Goal: Task Accomplishment & Management: Use online tool/utility

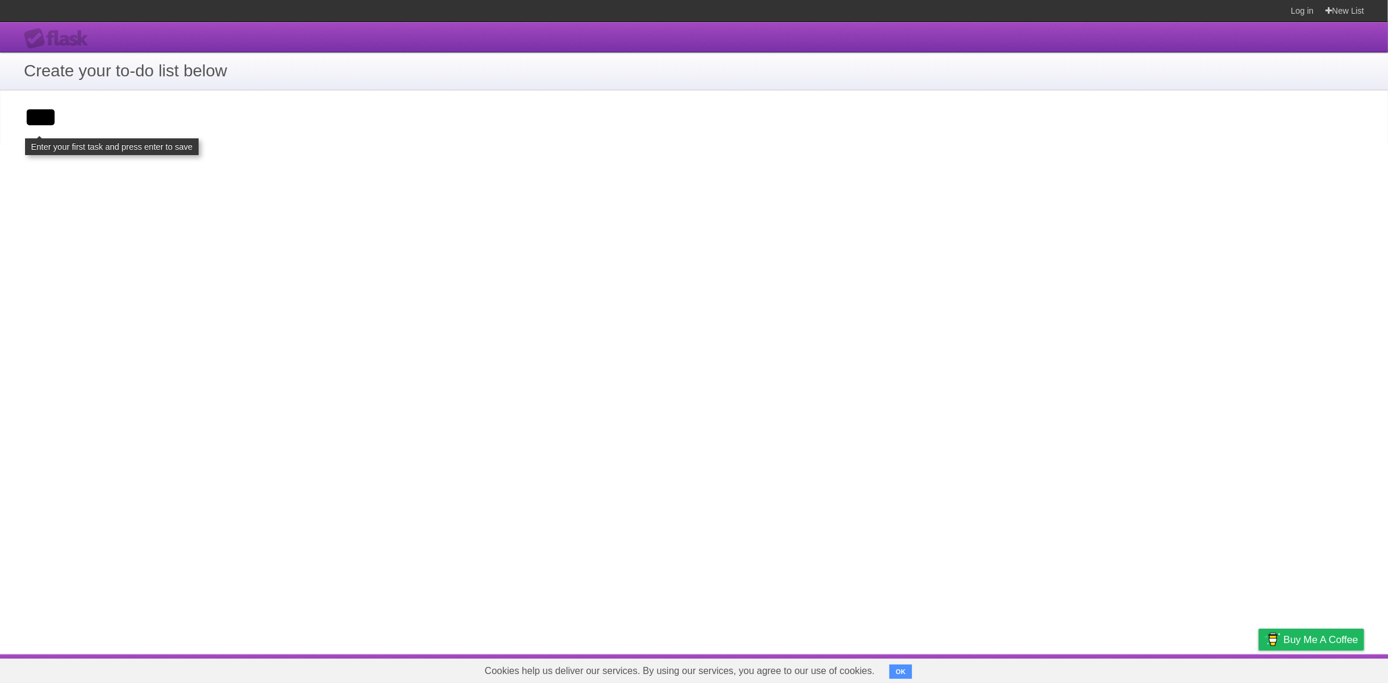
type input "***"
click input "**********" at bounding box center [0, 0] width 0 height 0
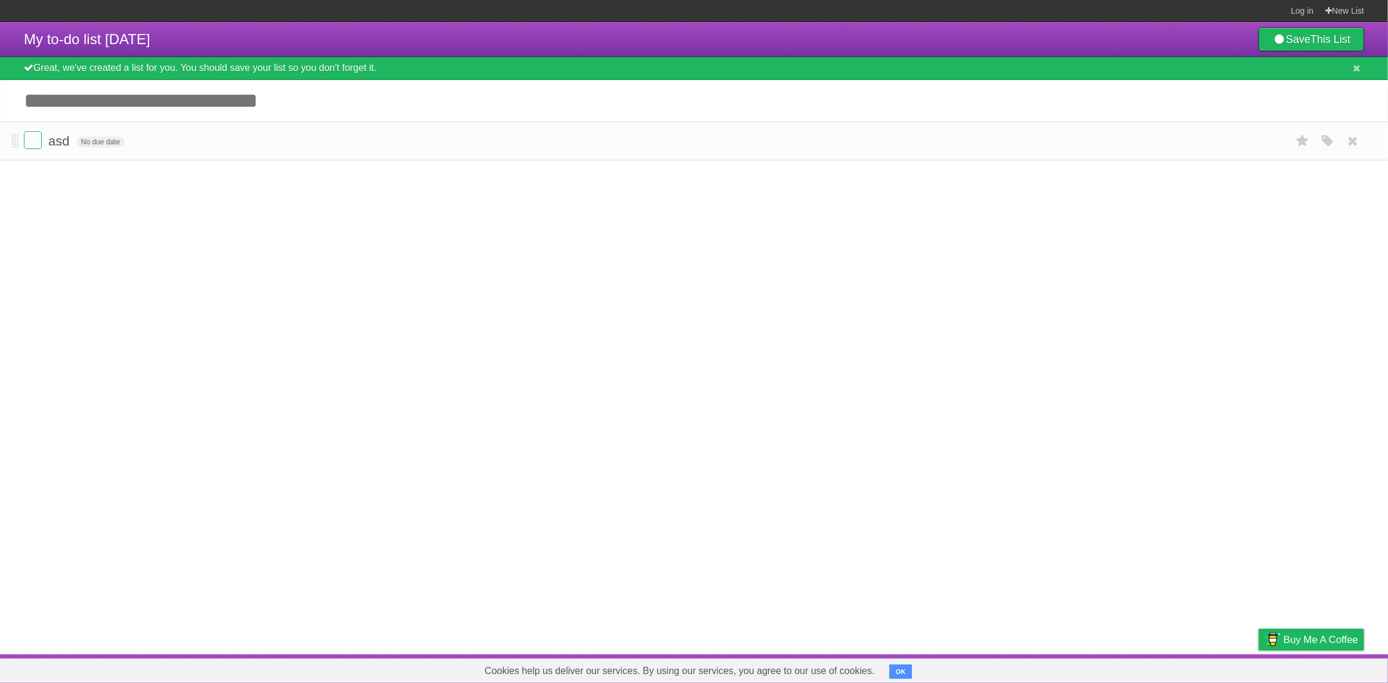
click at [55, 143] on span "asd" at bounding box center [60, 141] width 24 height 15
click at [63, 143] on span "asd" at bounding box center [60, 141] width 24 height 15
type input "*********"
click at [1340, 12] on link "New List" at bounding box center [1344, 10] width 39 height 21
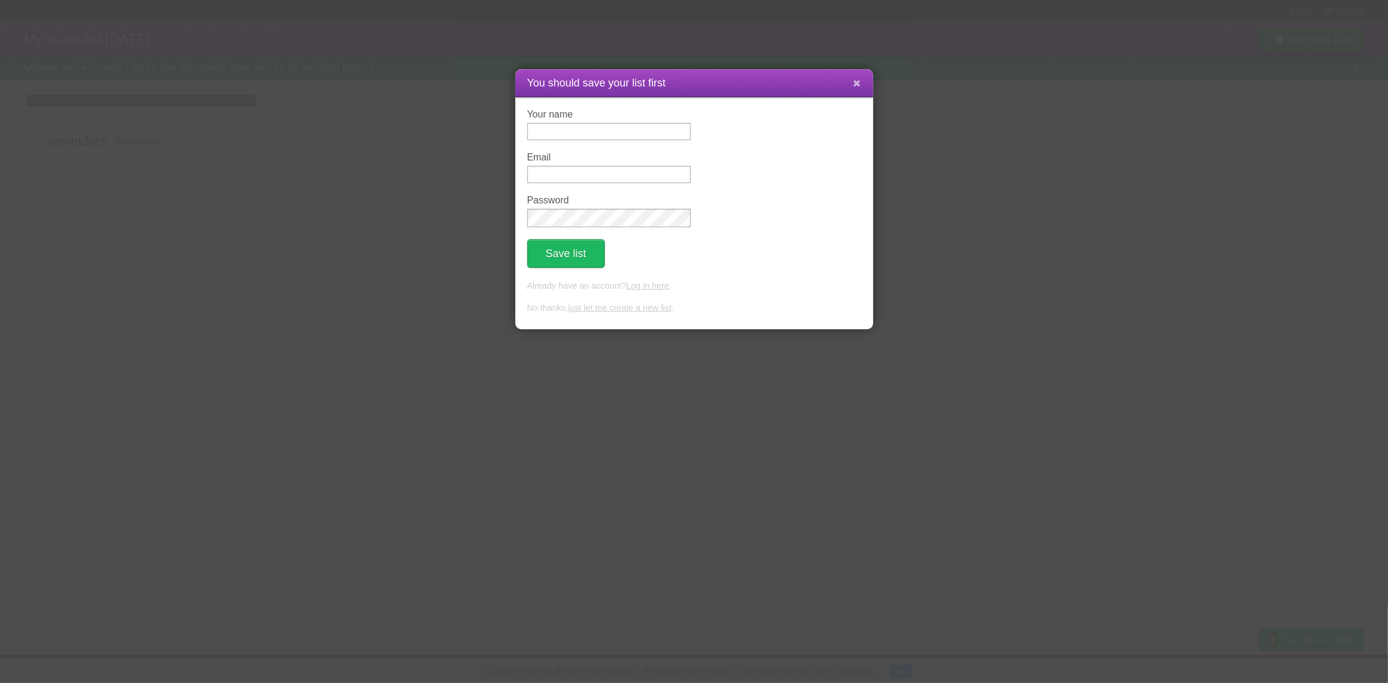
click at [856, 81] on icon at bounding box center [858, 83] width 8 height 10
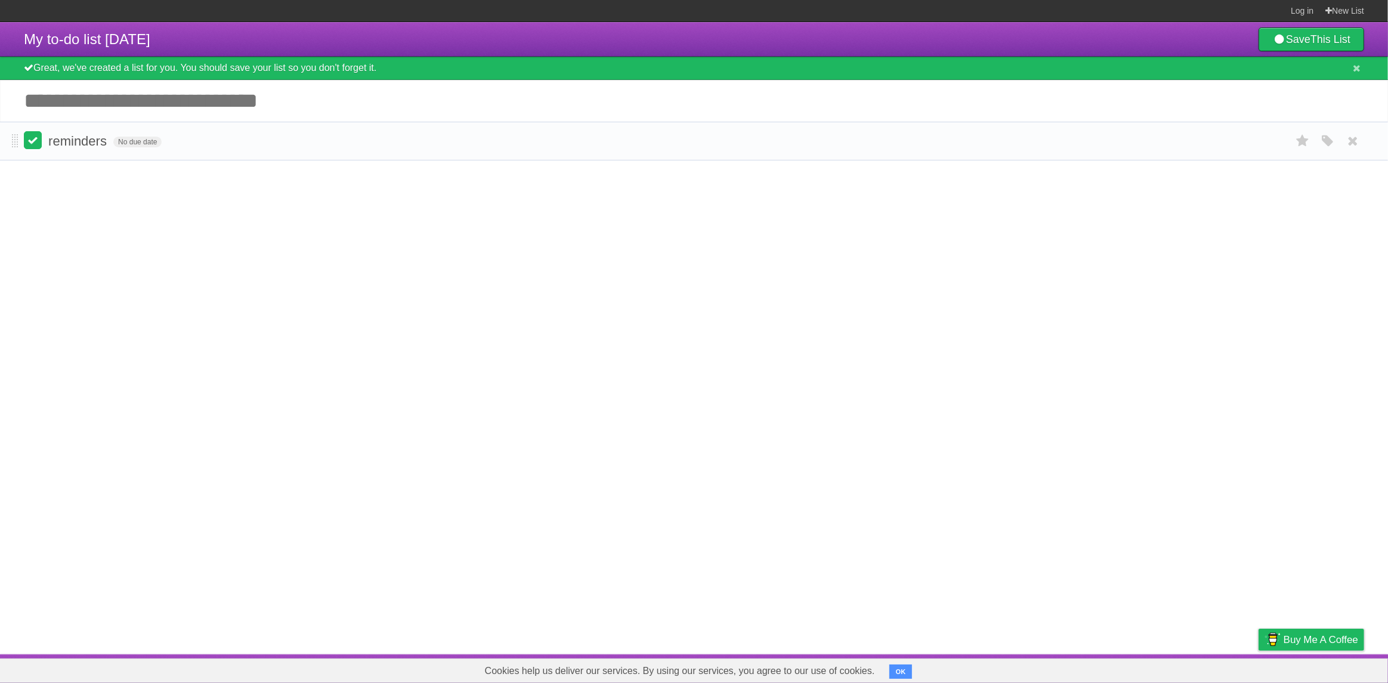
click at [39, 146] on label at bounding box center [33, 140] width 18 height 18
click at [35, 146] on label at bounding box center [33, 140] width 18 height 18
click at [69, 151] on form "reminders No due date White Red Blue Green Purple Orange" at bounding box center [694, 141] width 1340 height 20
click at [70, 144] on span "reminders" at bounding box center [78, 141] width 61 height 15
click at [58, 203] on article "My to-do list 08/31/2025 Save This List Great, we've created a list for you. Yo…" at bounding box center [694, 338] width 1388 height 632
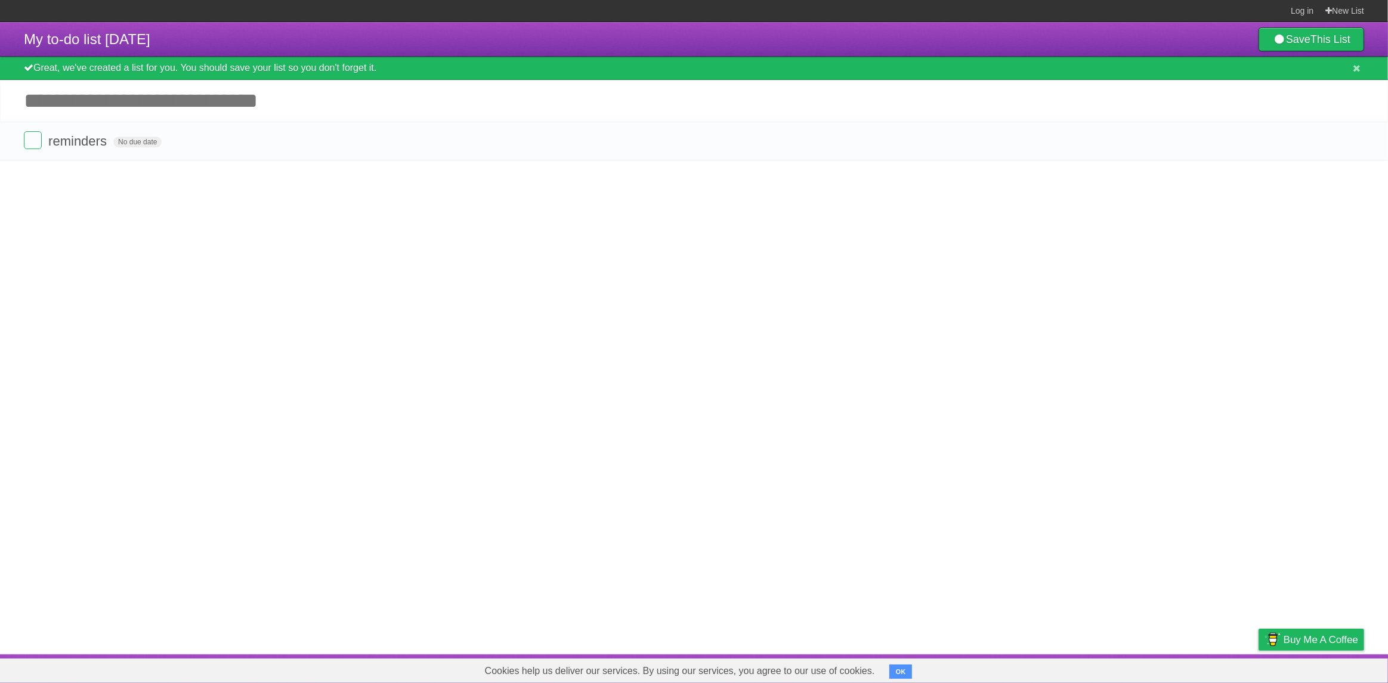
drag, startPoint x: 191, startPoint y: 73, endPoint x: 379, endPoint y: 78, distance: 187.4
click at [379, 78] on div "Great, we've created a list for you. You should save your list so you don't for…" at bounding box center [694, 68] width 1388 height 23
click at [342, 71] on div "Great, we've created a list for you. You should save your list so you don't for…" at bounding box center [694, 68] width 1388 height 23
click at [1343, 48] on link "Save This List" at bounding box center [1312, 39] width 106 height 24
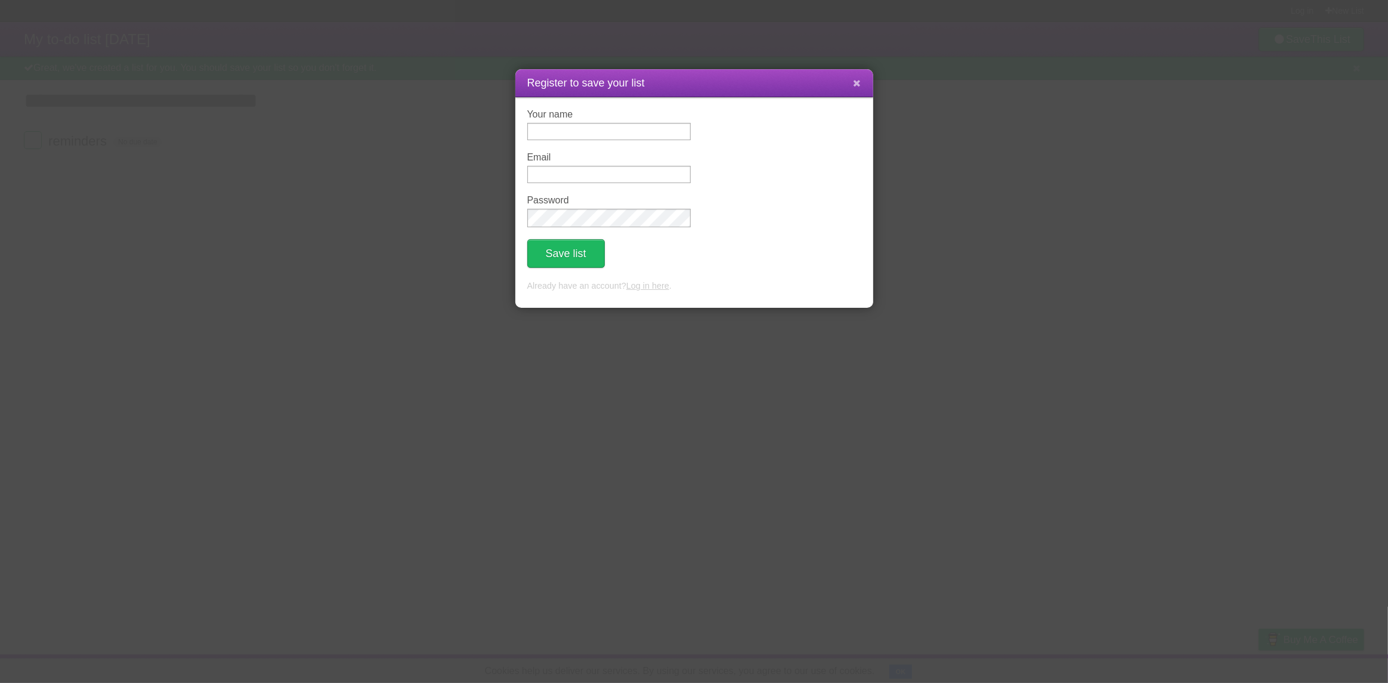
click at [856, 81] on icon at bounding box center [858, 83] width 8 height 10
